Goal: Task Accomplishment & Management: Use online tool/utility

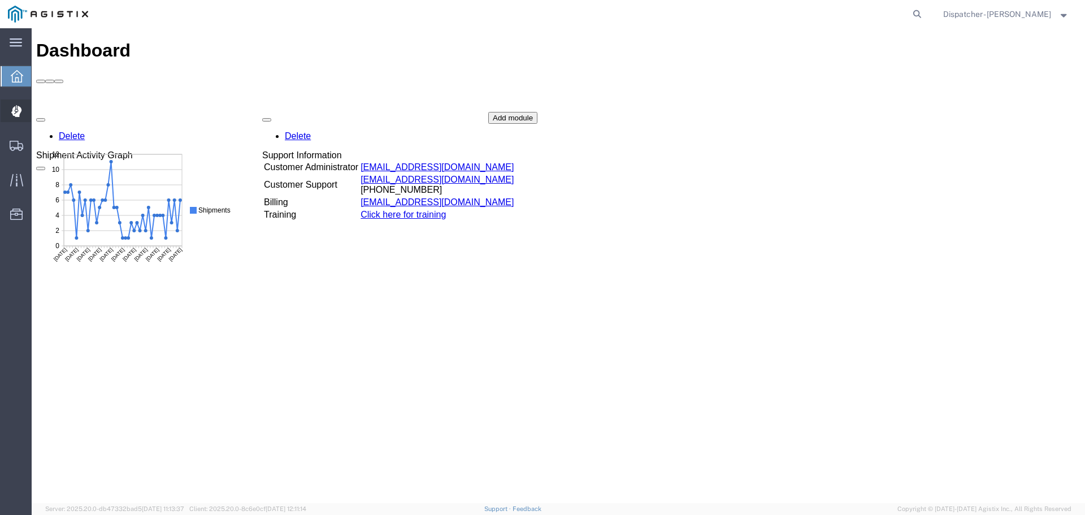
click at [20, 112] on icon at bounding box center [16, 111] width 10 height 11
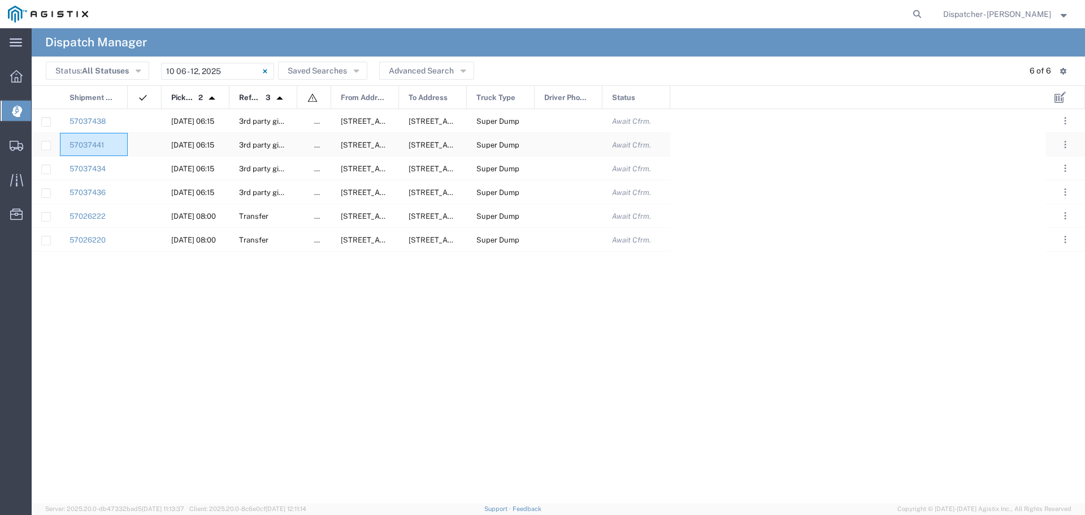
click at [121, 145] on div "57037441" at bounding box center [94, 144] width 68 height 23
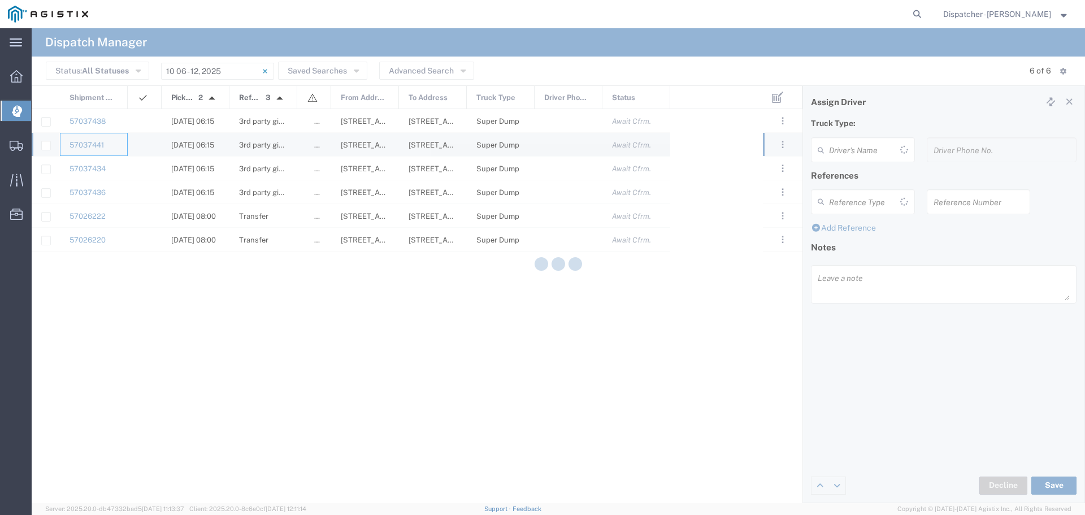
click at [121, 145] on div at bounding box center [558, 265] width 1053 height 475
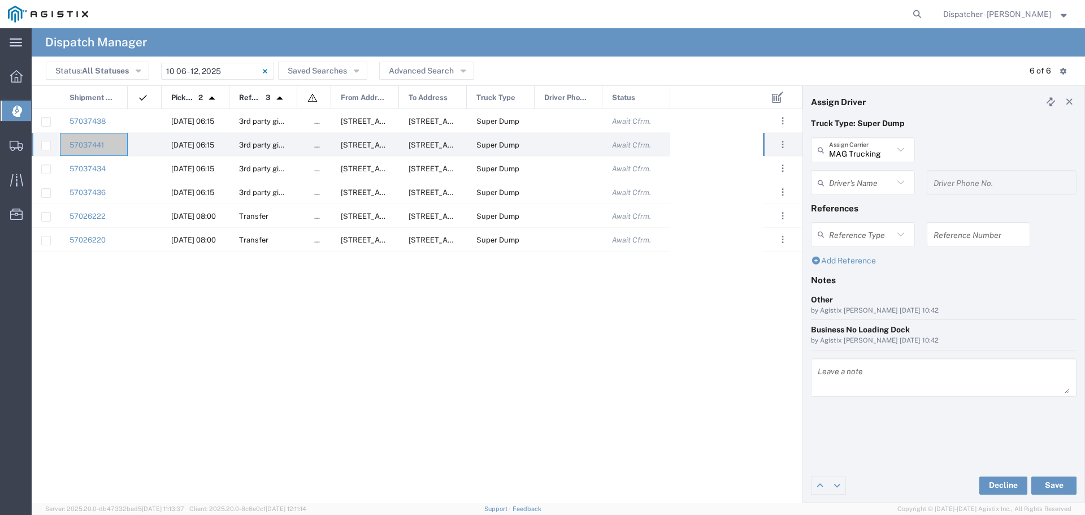
click at [877, 184] on input "text" at bounding box center [861, 183] width 64 height 20
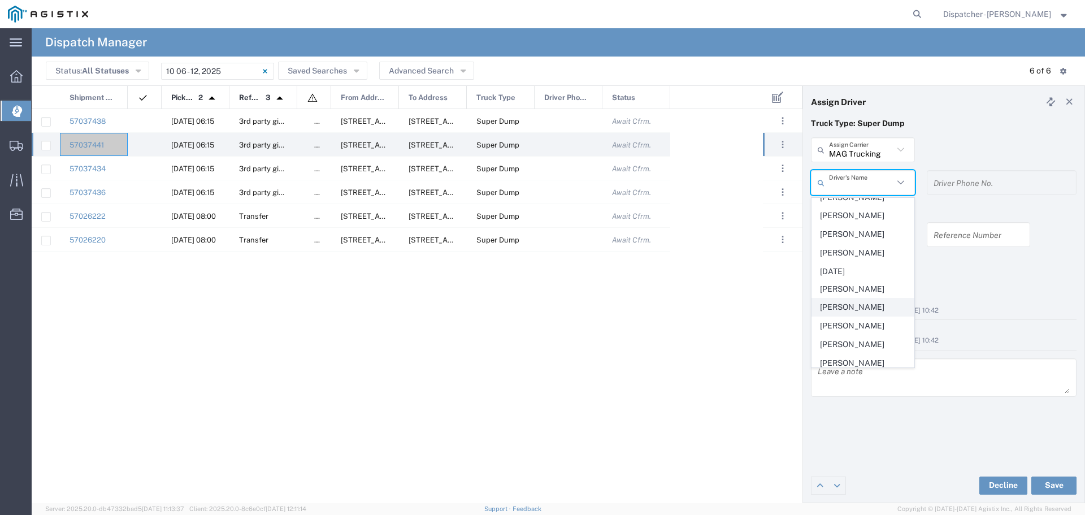
scroll to position [492, 0]
click at [857, 277] on span "[PERSON_NAME]" at bounding box center [863, 269] width 102 height 18
type input "[PERSON_NAME]"
type input "6692548814"
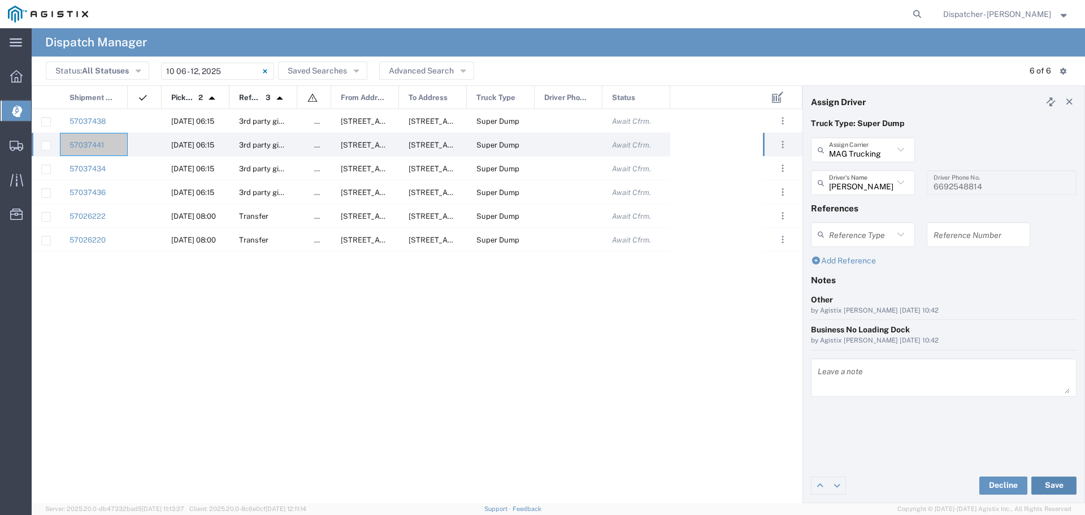
click at [1053, 481] on button "Save" at bounding box center [1053, 485] width 45 height 18
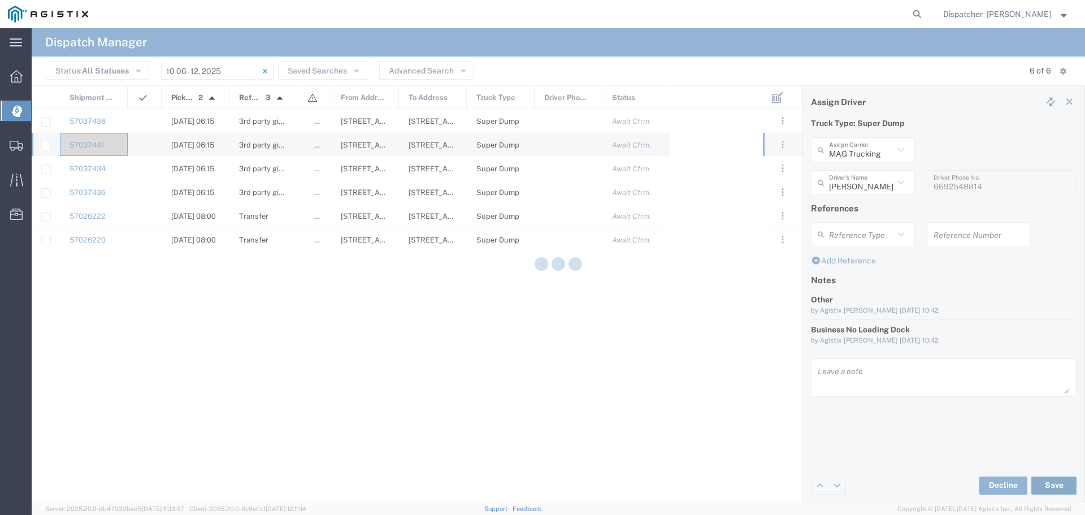
type input "[PERSON_NAME]"
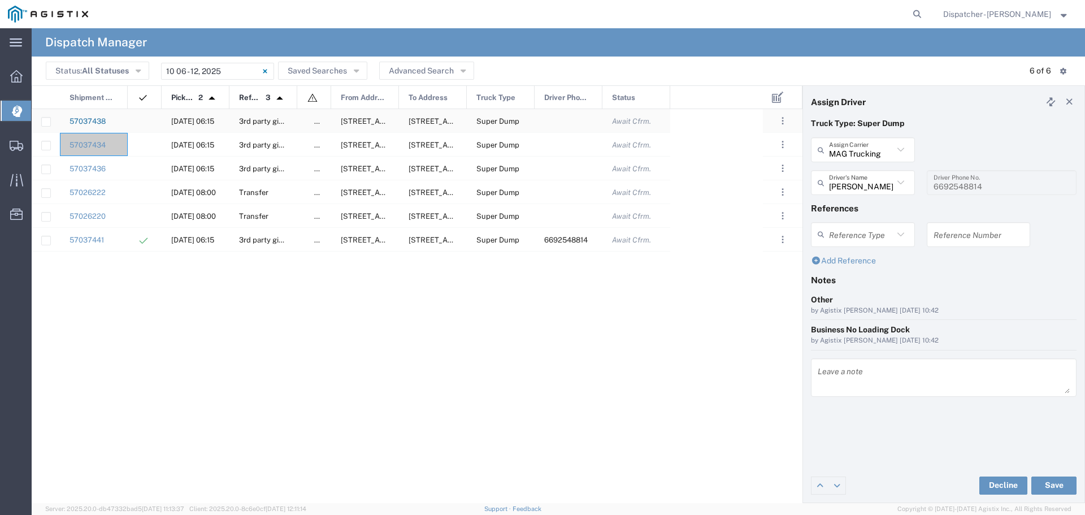
click at [100, 123] on link "57037438" at bounding box center [87, 121] width 36 height 8
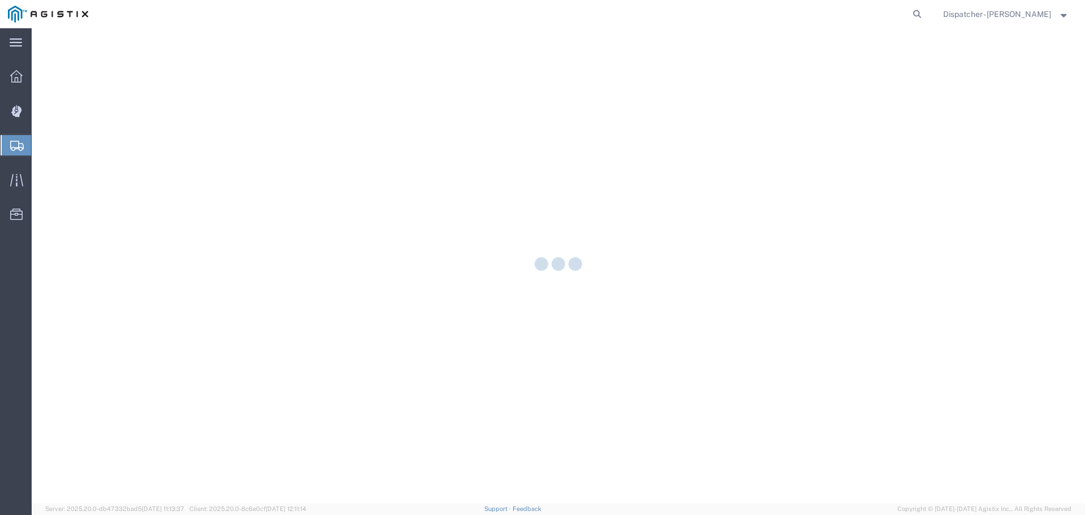
click at [100, 123] on div at bounding box center [558, 265] width 1053 height 475
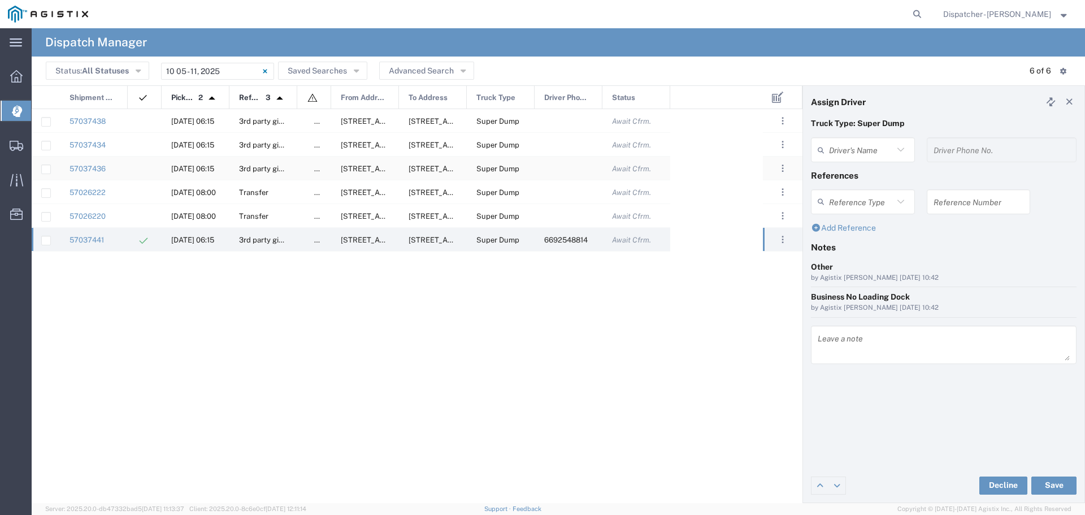
type input "[PERSON_NAME]"
type input "6692548814"
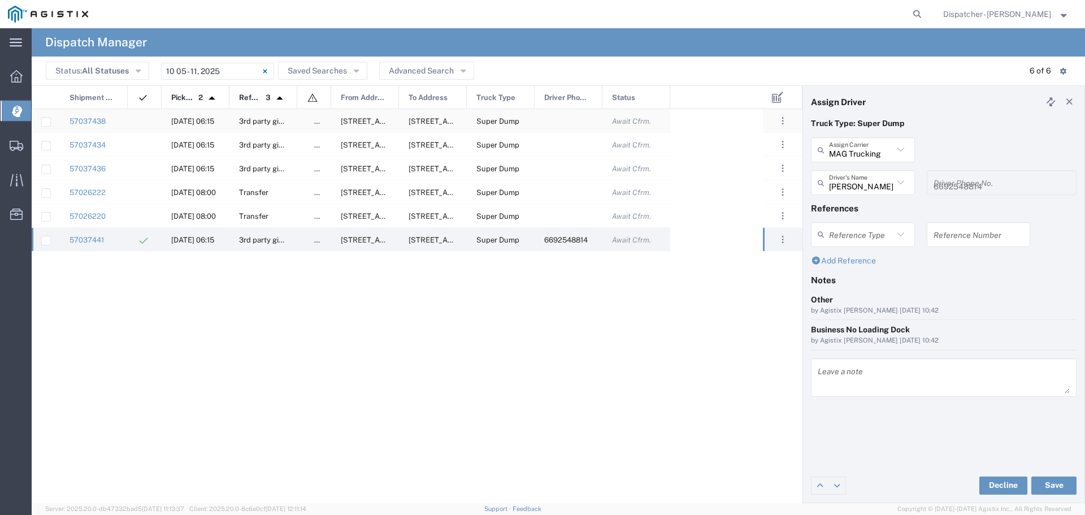
click at [559, 119] on div at bounding box center [568, 120] width 68 height 23
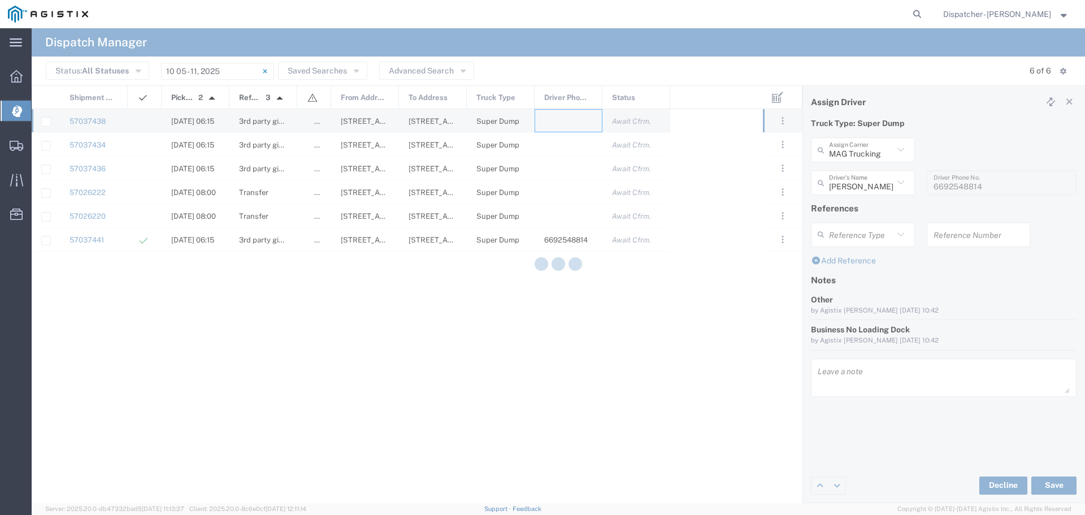
click at [559, 119] on div at bounding box center [558, 265] width 1053 height 475
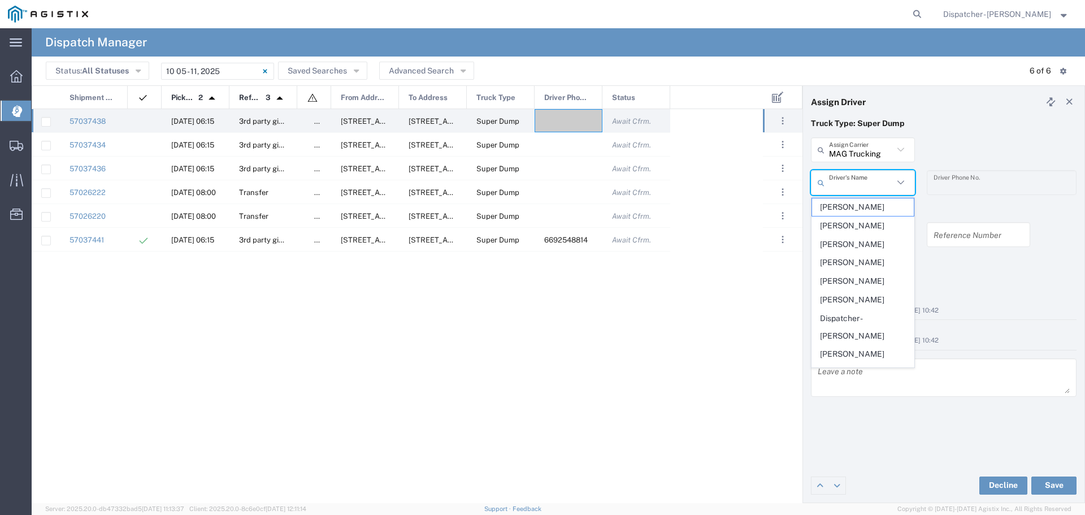
click at [859, 185] on input "text" at bounding box center [861, 183] width 64 height 20
click at [862, 299] on span "[PERSON_NAME]" at bounding box center [863, 290] width 102 height 18
type input "[PERSON_NAME]"
type input "5108122112"
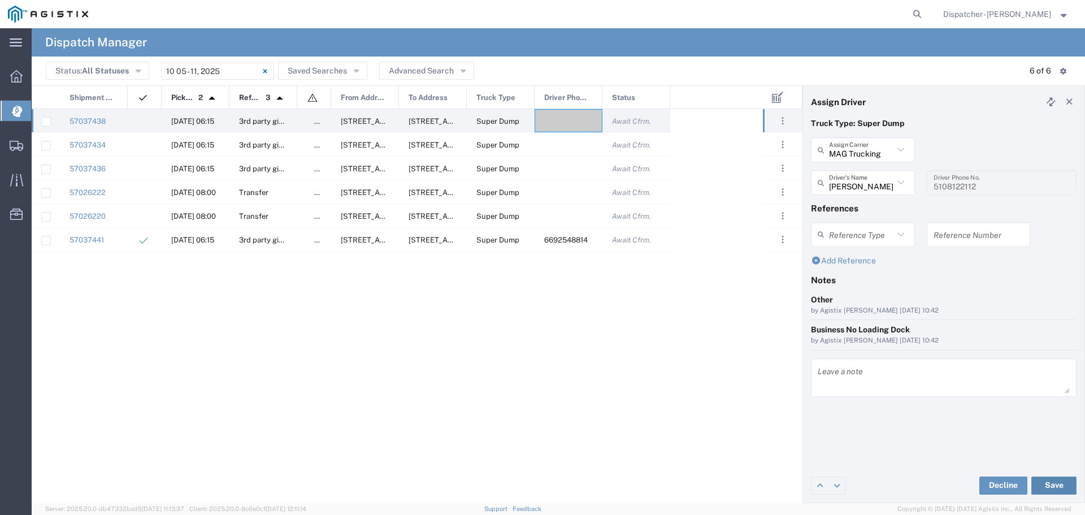
click at [1044, 484] on button "Save" at bounding box center [1053, 485] width 45 height 18
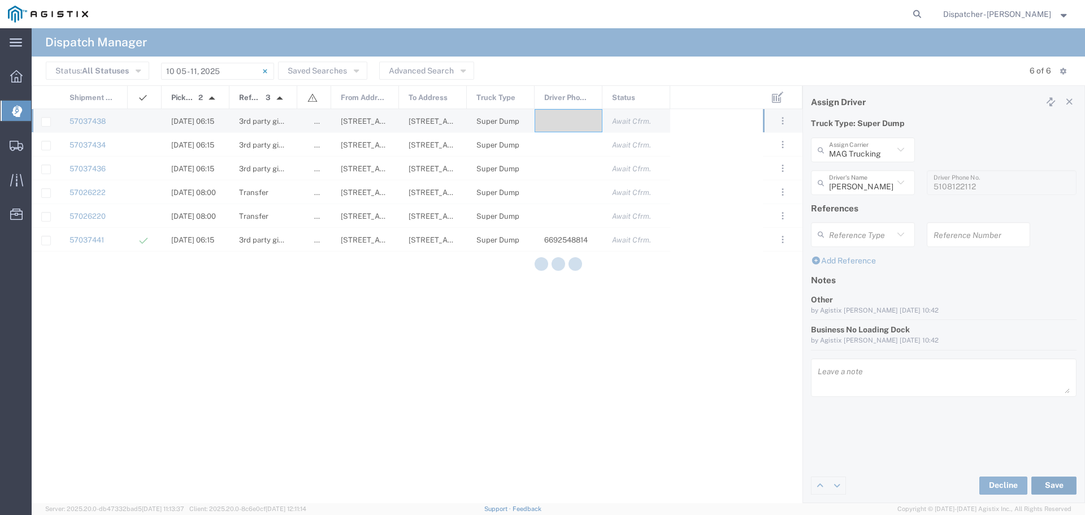
type input "[PERSON_NAME]"
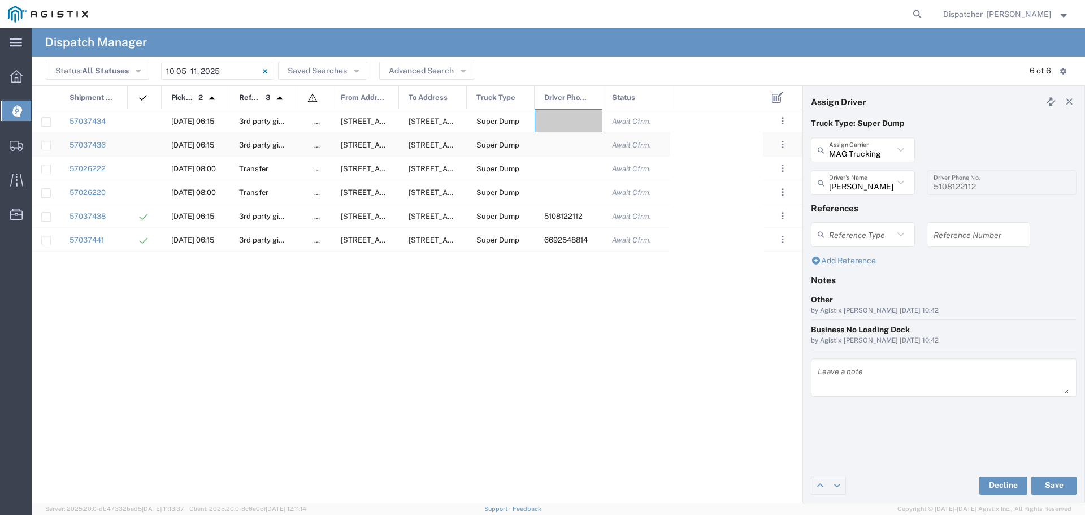
click at [571, 147] on div at bounding box center [568, 144] width 68 height 23
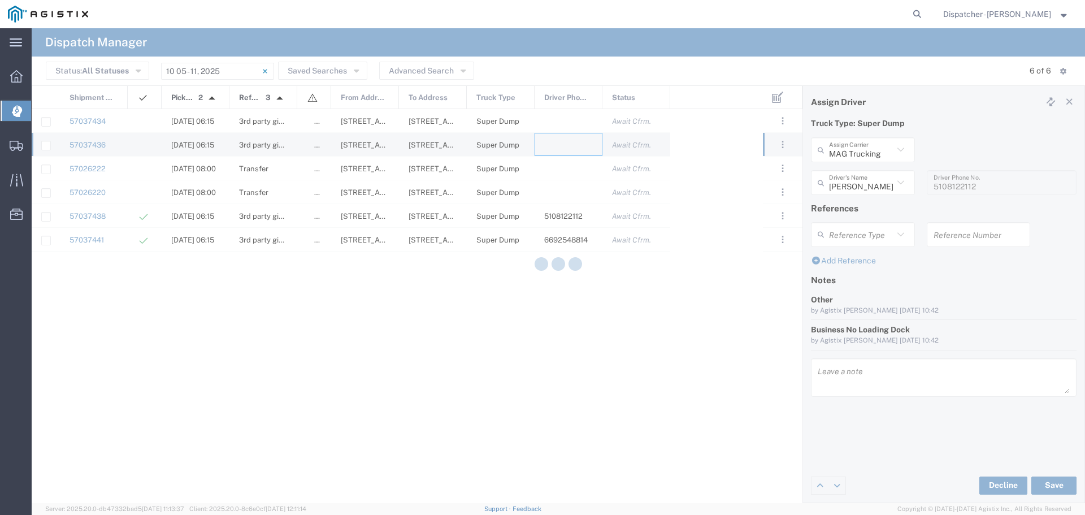
click at [571, 147] on div at bounding box center [558, 265] width 1053 height 475
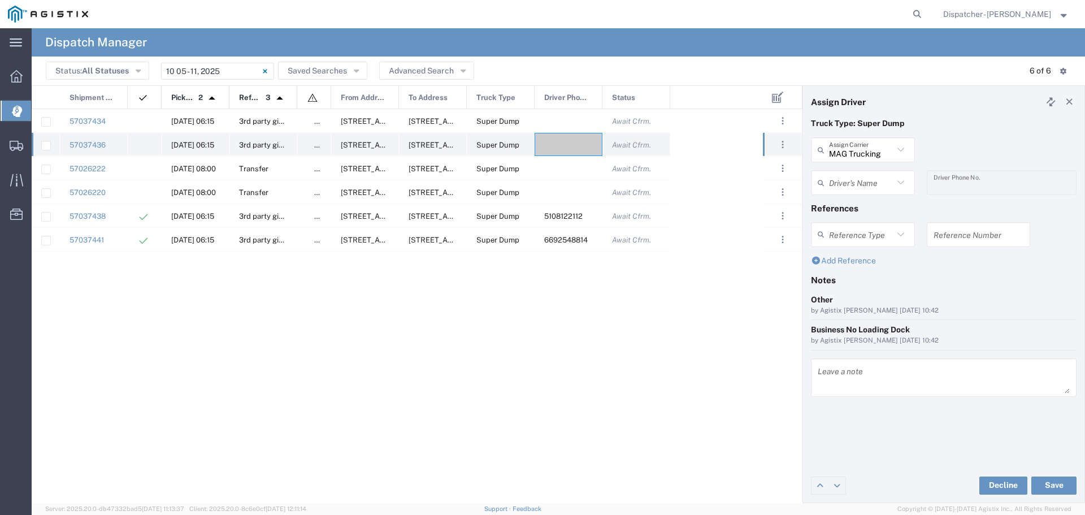
click at [581, 146] on div at bounding box center [568, 144] width 68 height 23
click at [855, 184] on input "text" at bounding box center [861, 183] width 64 height 20
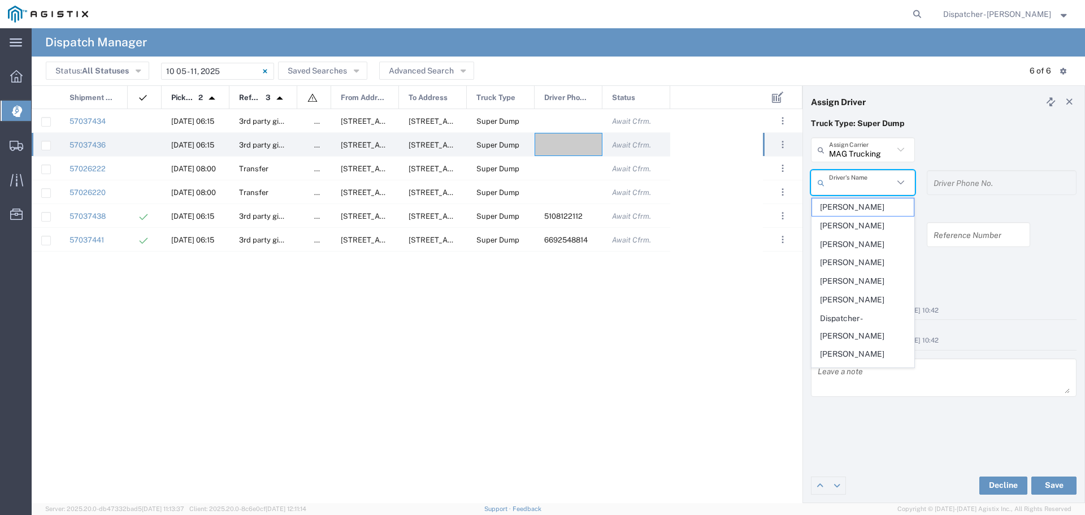
click at [855, 184] on input "text" at bounding box center [861, 183] width 64 height 20
click at [877, 153] on input "text" at bounding box center [861, 150] width 64 height 20
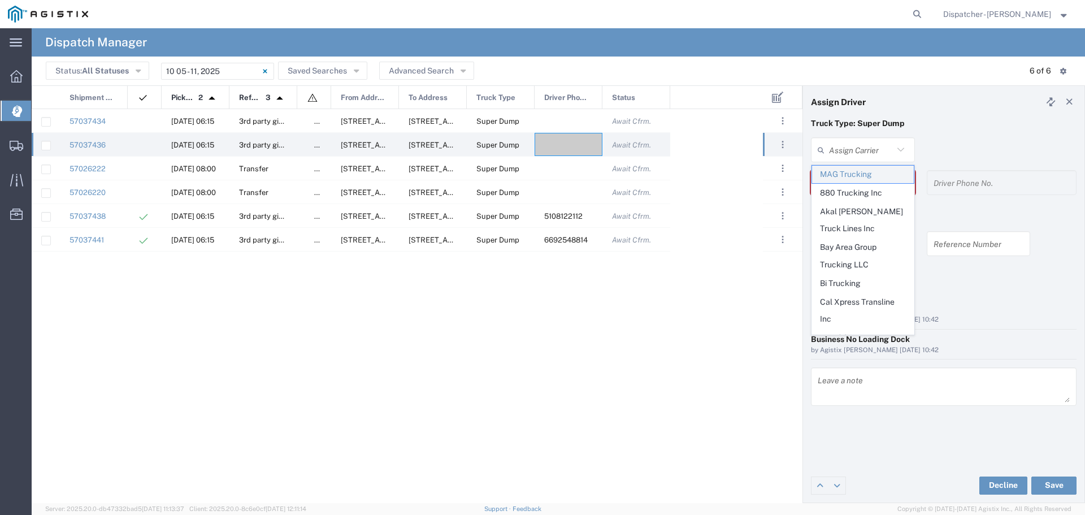
click at [863, 175] on span "MAG Trucking" at bounding box center [863, 175] width 102 height 18
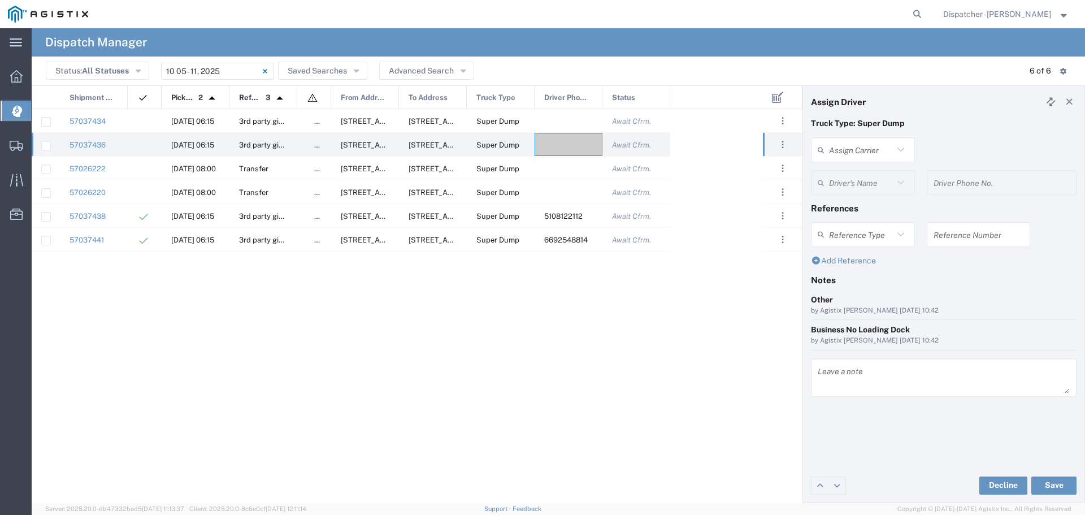
click at [872, 145] on input "text" at bounding box center [861, 150] width 64 height 20
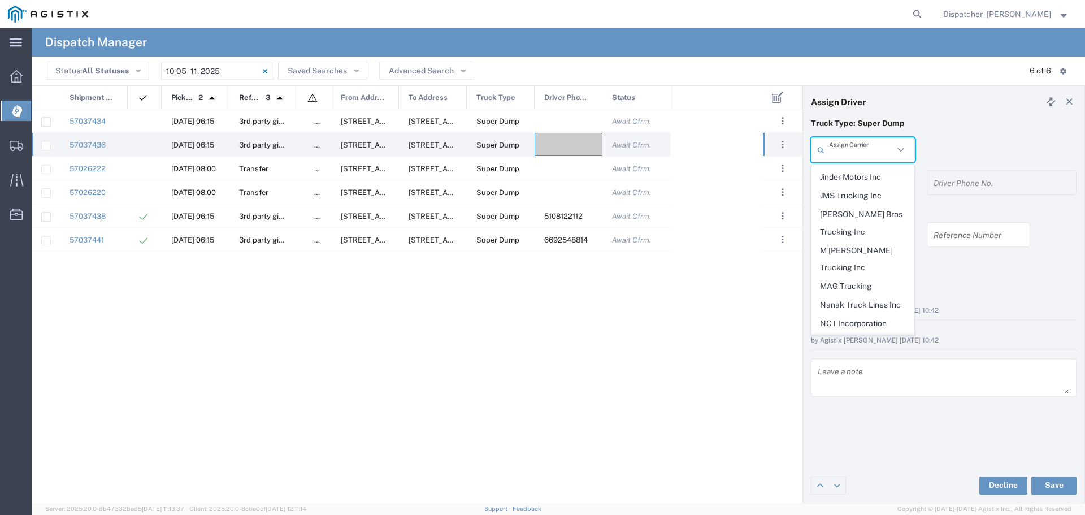
scroll to position [377, 0]
click at [855, 314] on span "MAG Trucking" at bounding box center [863, 323] width 102 height 18
type input "MAG Trucking"
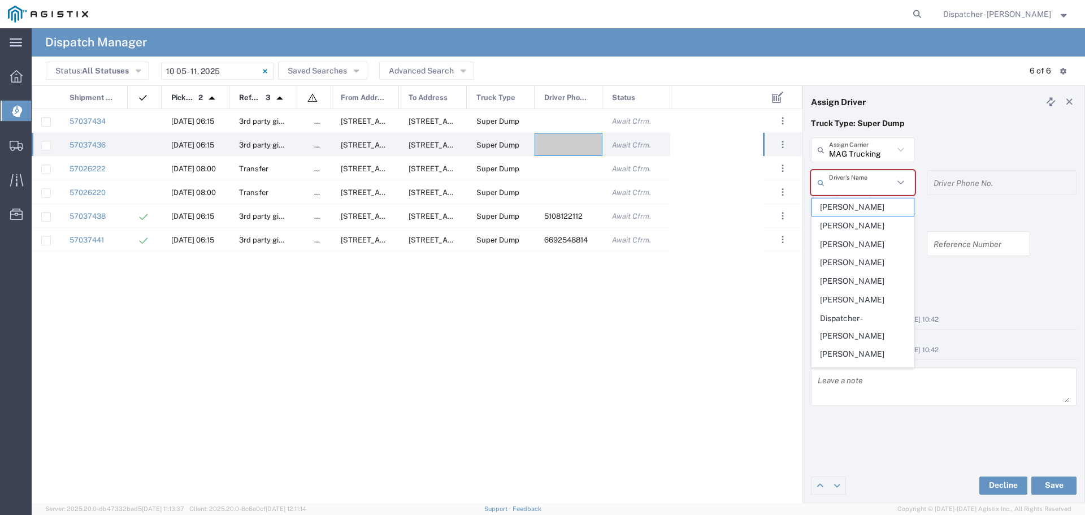
click at [855, 177] on input "text" at bounding box center [861, 183] width 64 height 20
click at [847, 264] on span "[PERSON_NAME]" at bounding box center [863, 255] width 102 height 18
type input "[PERSON_NAME]"
type input "[PHONE_NUMBER]"
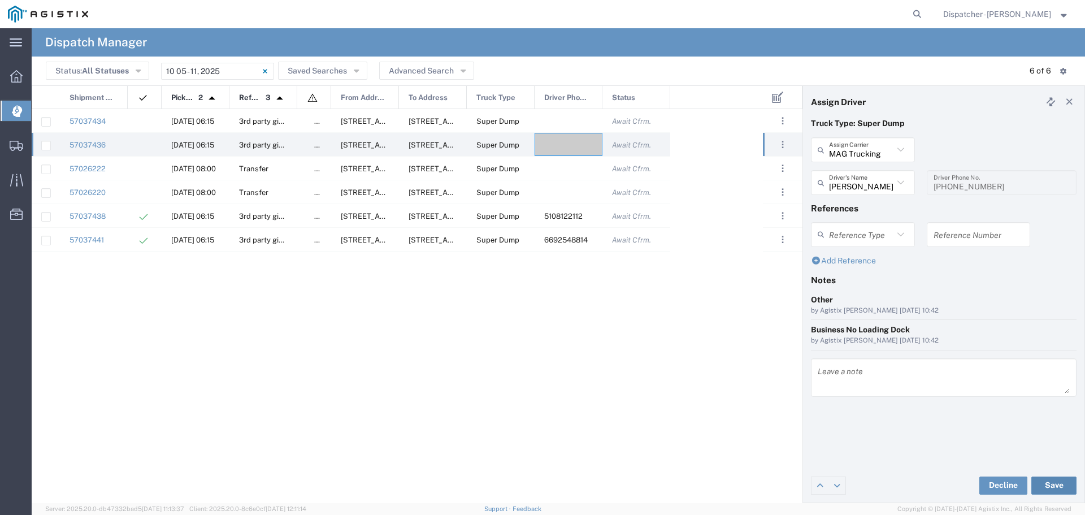
click at [1048, 481] on button "Save" at bounding box center [1053, 485] width 45 height 18
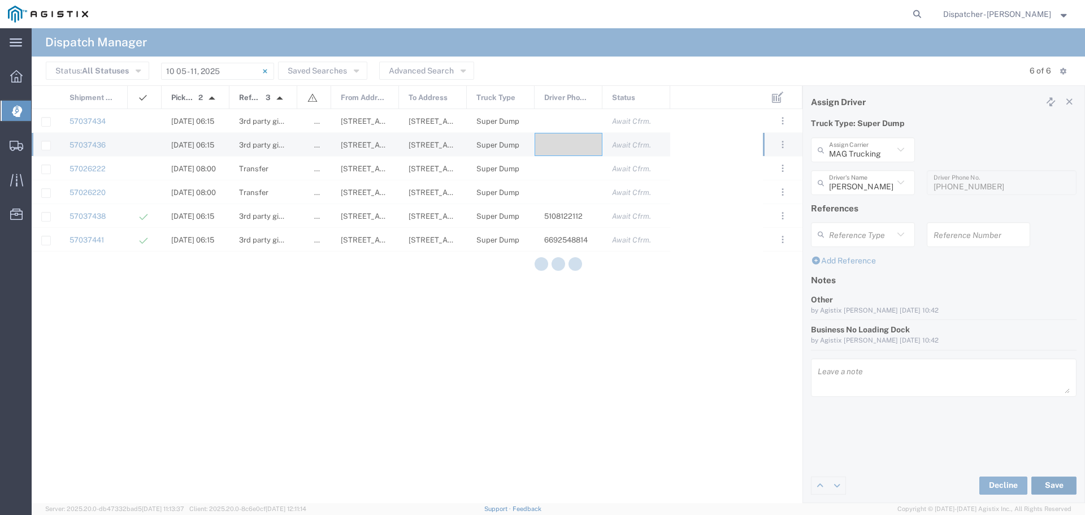
type input "[PERSON_NAME]"
type input "MAG Trucking"
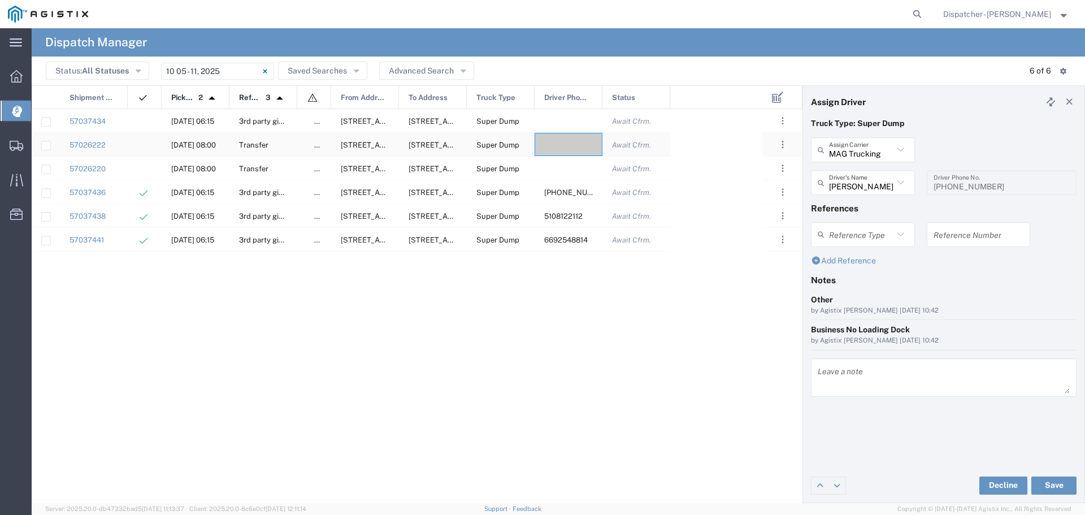
click at [565, 140] on div at bounding box center [568, 144] width 68 height 23
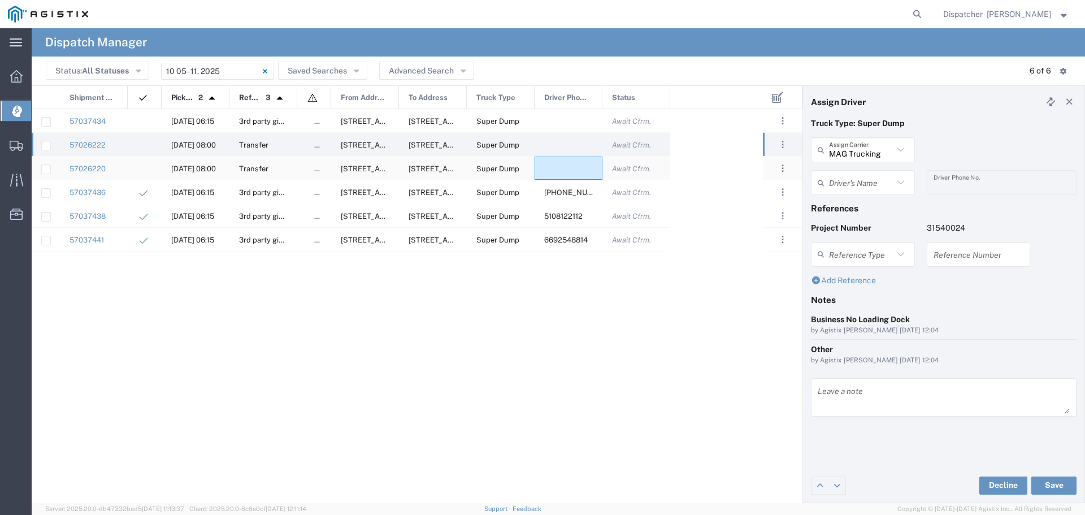
click at [555, 167] on div at bounding box center [568, 167] width 68 height 23
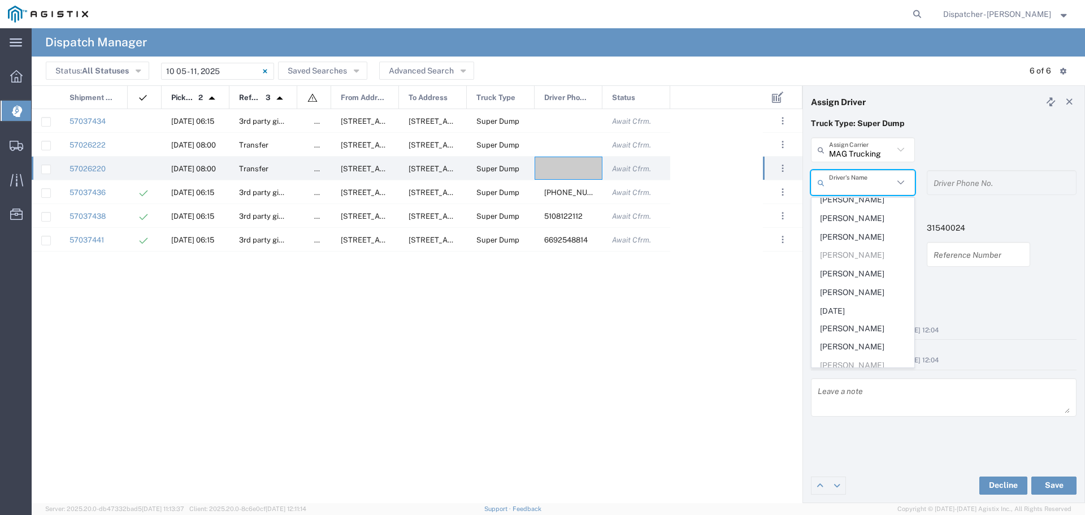
click at [867, 180] on input "text" at bounding box center [861, 183] width 64 height 20
click at [859, 246] on span "[PERSON_NAME]" at bounding box center [863, 237] width 102 height 18
type input "[PERSON_NAME]"
type input "5107153622"
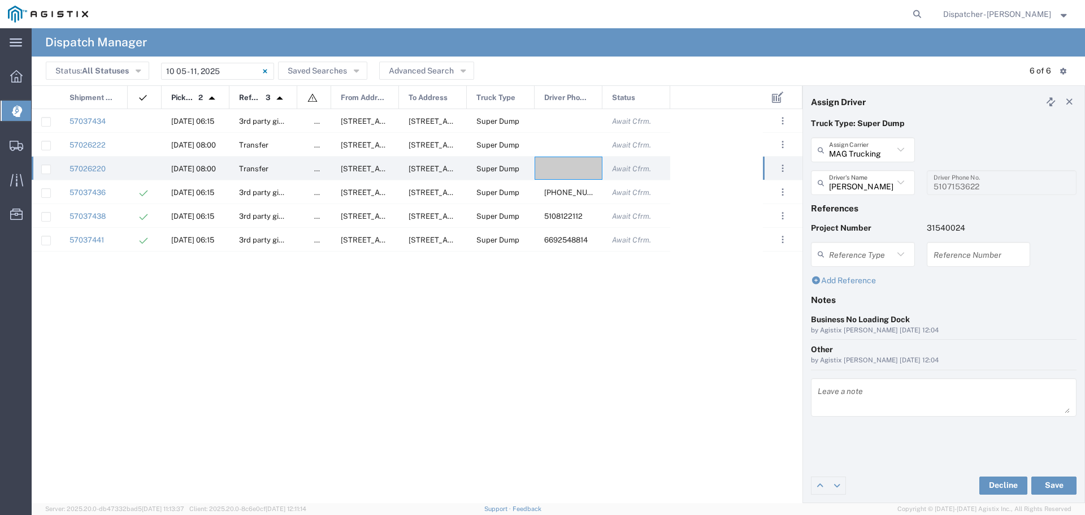
click at [1057, 475] on div "Decline Save" at bounding box center [943, 485] width 281 height 34
click at [1056, 485] on button "Save" at bounding box center [1053, 485] width 45 height 18
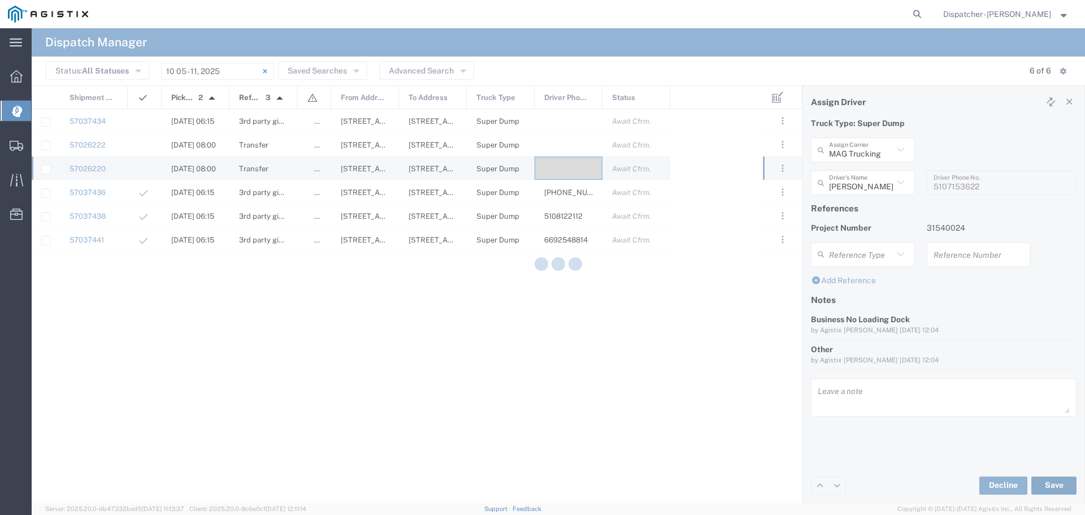
type input "[PERSON_NAME]"
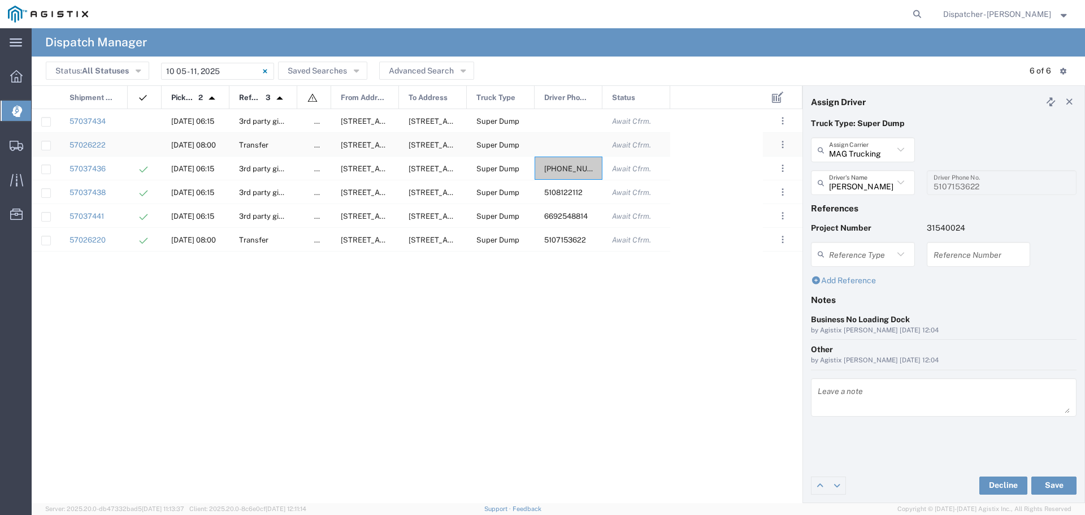
click at [538, 142] on div at bounding box center [568, 144] width 68 height 23
click at [862, 188] on input "text" at bounding box center [861, 183] width 64 height 20
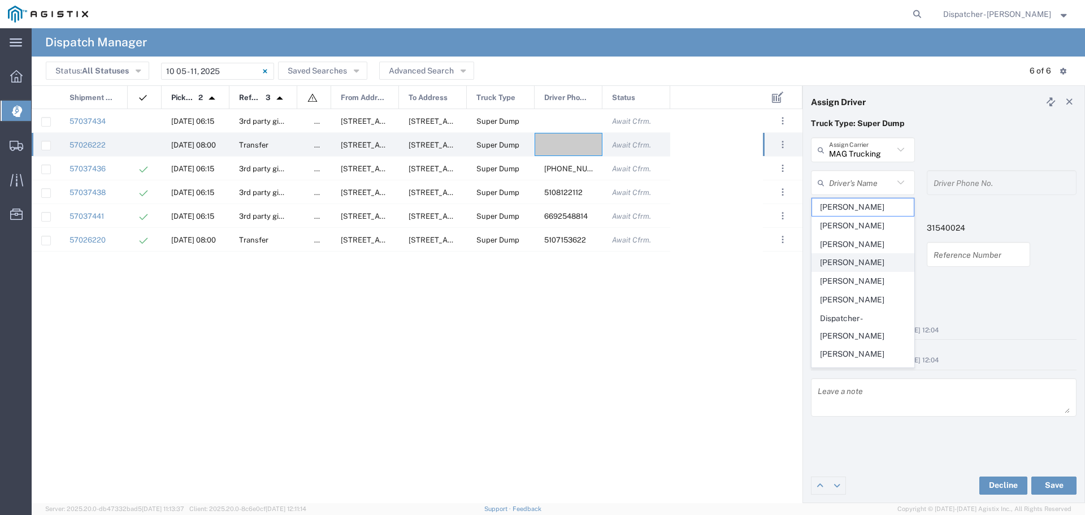
click at [853, 261] on span "[PERSON_NAME]" at bounding box center [863, 263] width 102 height 18
type input "[PERSON_NAME]"
type input "5104683781"
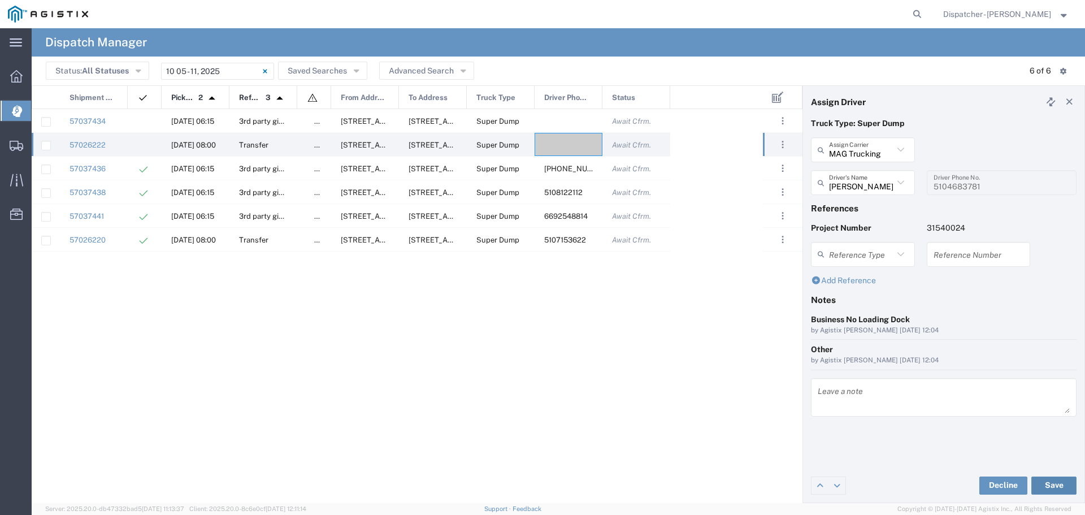
click at [1063, 477] on button "Save" at bounding box center [1053, 485] width 45 height 18
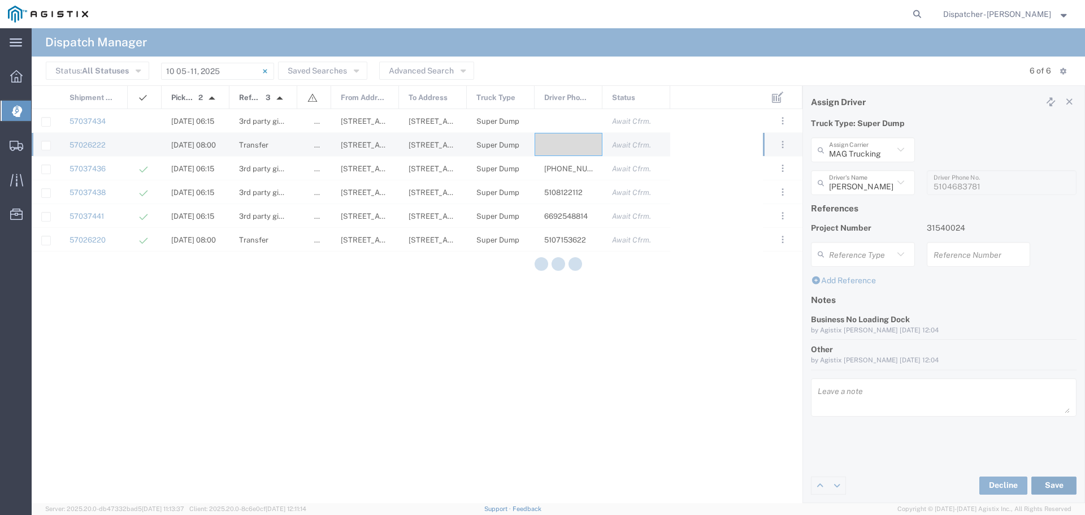
type input "[PERSON_NAME]"
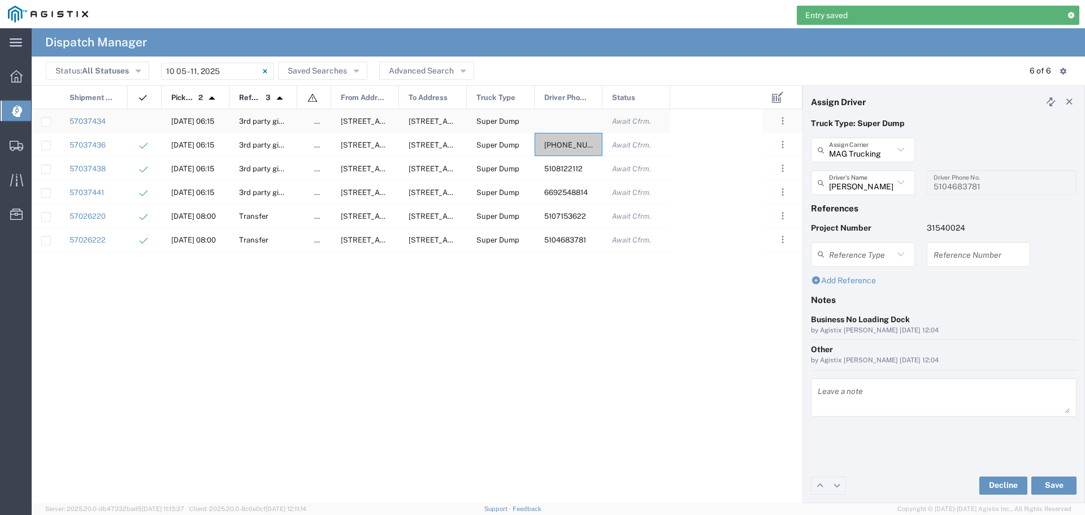
click at [569, 118] on div at bounding box center [568, 120] width 68 height 23
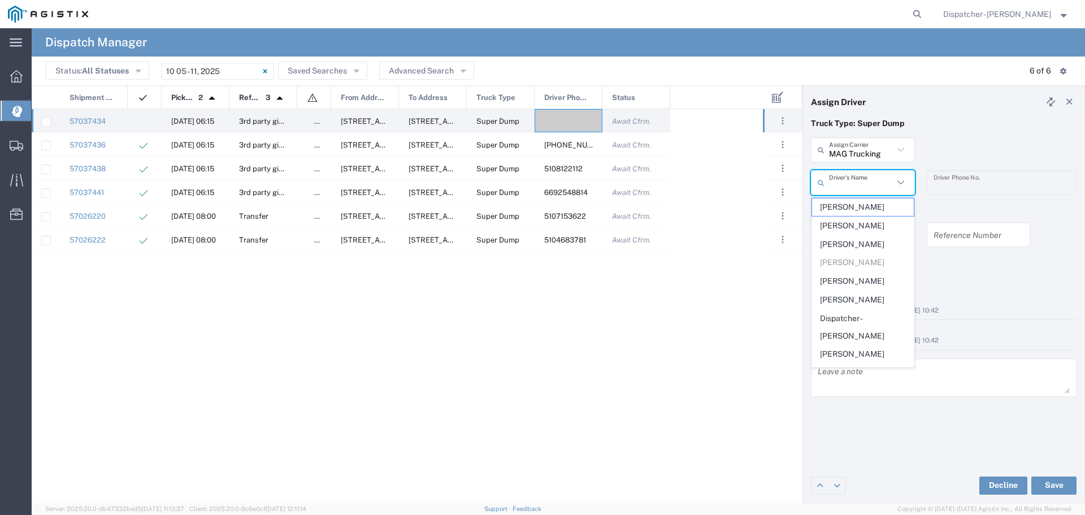
click at [872, 192] on input "text" at bounding box center [861, 183] width 64 height 20
click at [841, 249] on span "[PERSON_NAME]" at bounding box center [863, 241] width 102 height 18
type input "[PERSON_NAME]"
type input "[PHONE_NUMBER]"
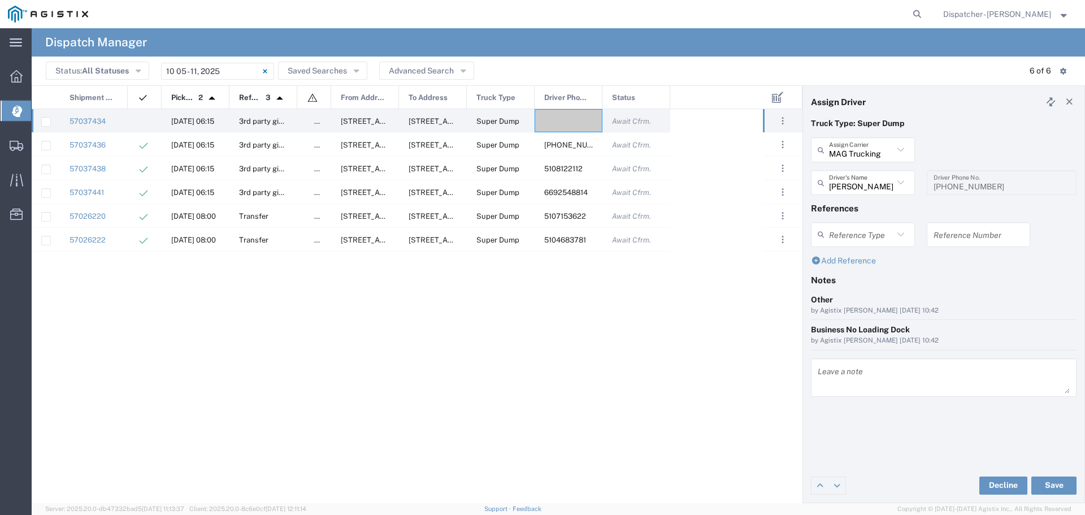
type input "[PERSON_NAME]"
click at [879, 189] on input "[PERSON_NAME]" at bounding box center [861, 183] width 64 height 20
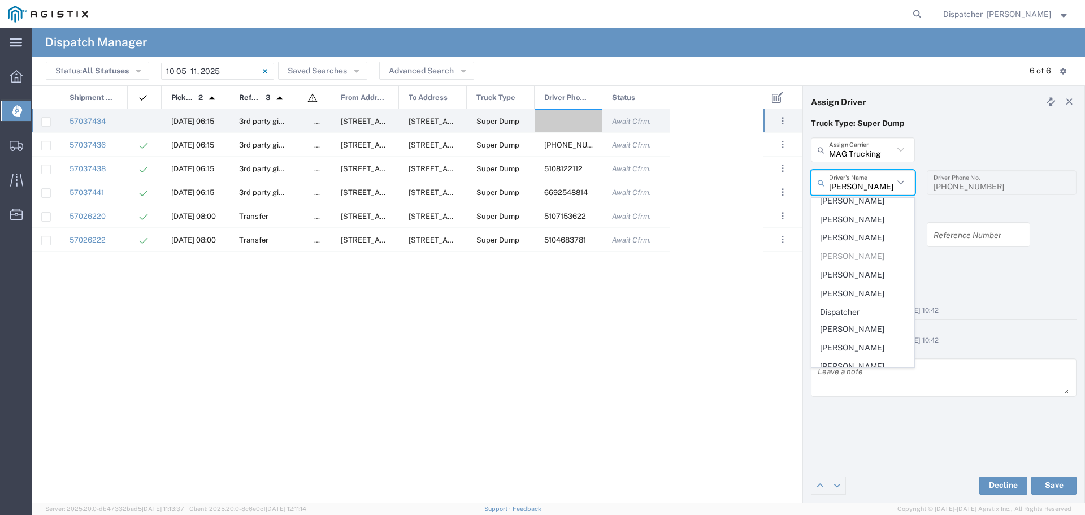
scroll to position [0, 0]
click at [1059, 479] on button "Save" at bounding box center [1053, 485] width 45 height 18
